Goal: Subscribe to service/newsletter

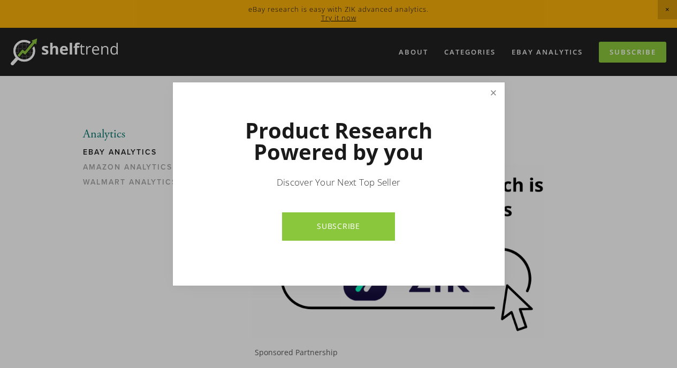
click at [497, 94] on link "Close" at bounding box center [493, 93] width 19 height 19
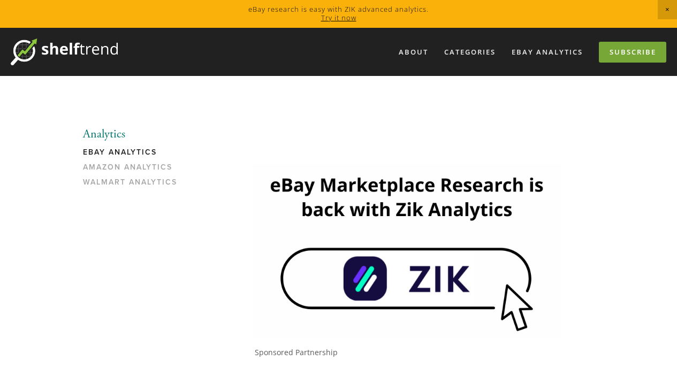
click at [627, 53] on link "Subscribe" at bounding box center [632, 52] width 67 height 21
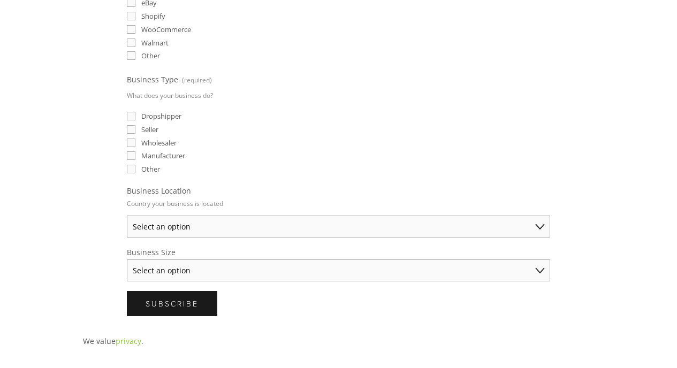
scroll to position [428, 0]
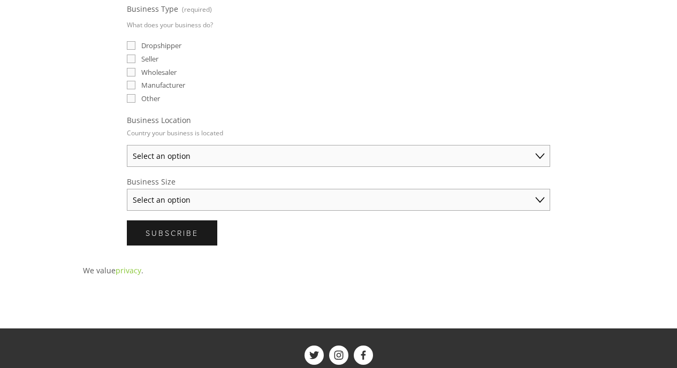
click at [127, 145] on select "Select an option [GEOGRAPHIC_DATA] [GEOGRAPHIC_DATA] [GEOGRAPHIC_DATA] [GEOGRAP…" at bounding box center [338, 156] width 423 height 22
click at [127, 189] on select "Select an option Solo Merchant (under $50K annual sales) Small Business ($50K -…" at bounding box center [338, 200] width 423 height 22
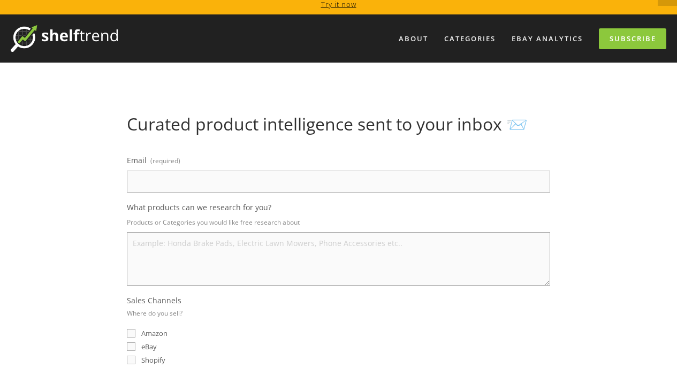
scroll to position [0, 0]
